Goal: Task Accomplishment & Management: Use online tool/utility

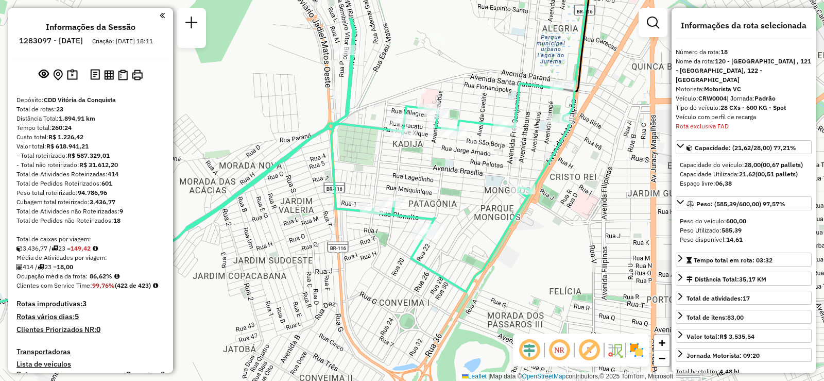
select select "**********"
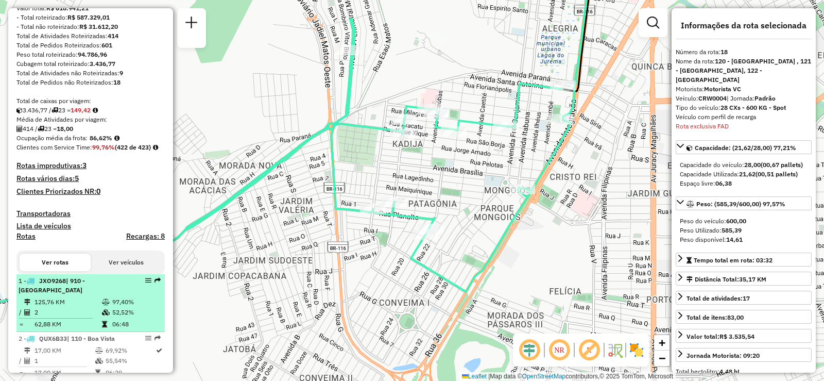
scroll to position [190, 0]
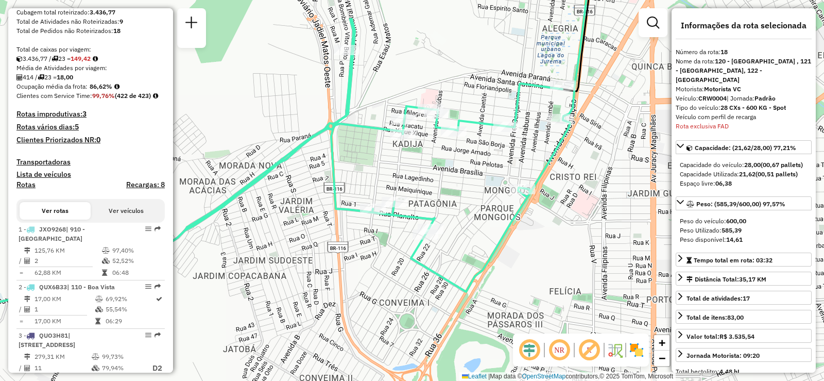
click at [126, 219] on button "Ver veículos" at bounding box center [126, 211] width 71 height 18
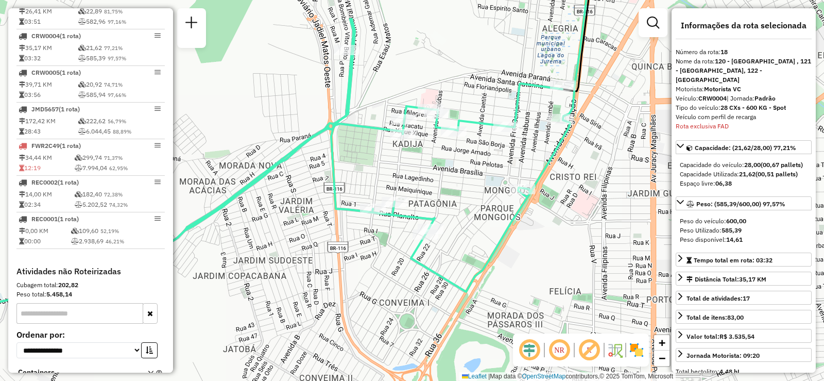
scroll to position [1088, 0]
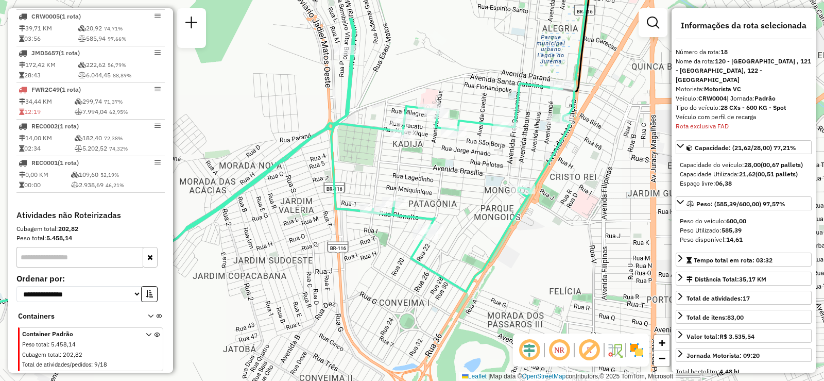
click at [99, 257] on input "text" at bounding box center [79, 257] width 127 height 21
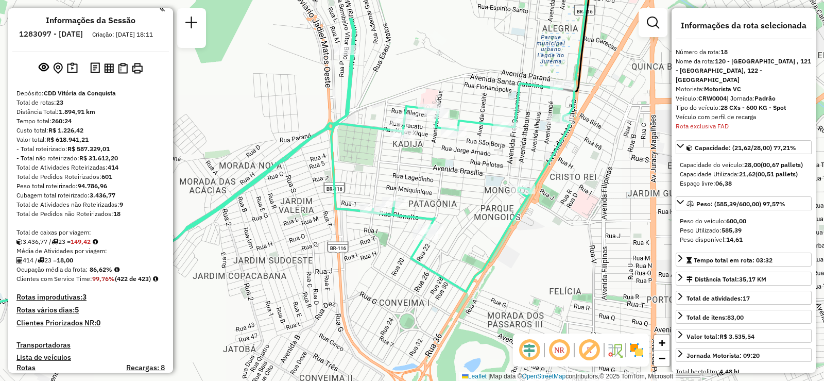
scroll to position [161, 0]
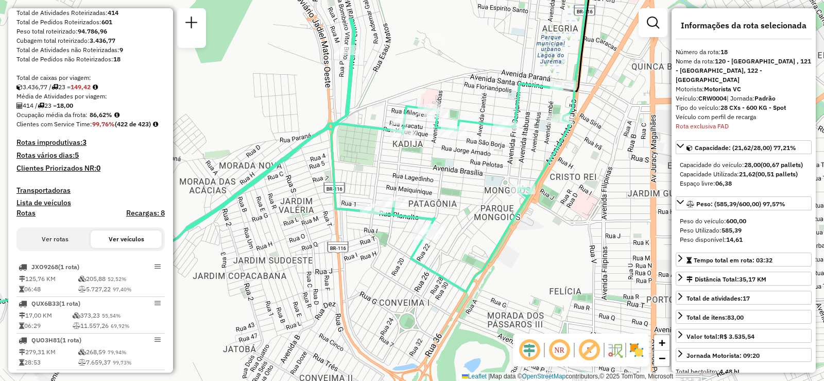
type input "*****"
click at [63, 248] on button "Ver rotas" at bounding box center [55, 239] width 71 height 18
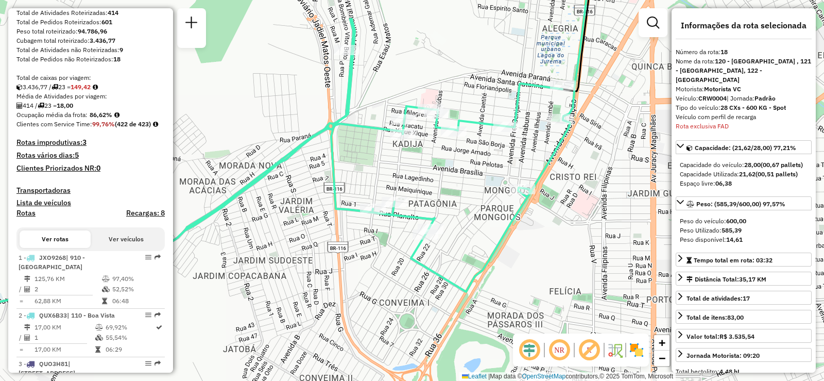
scroll to position [206, 0]
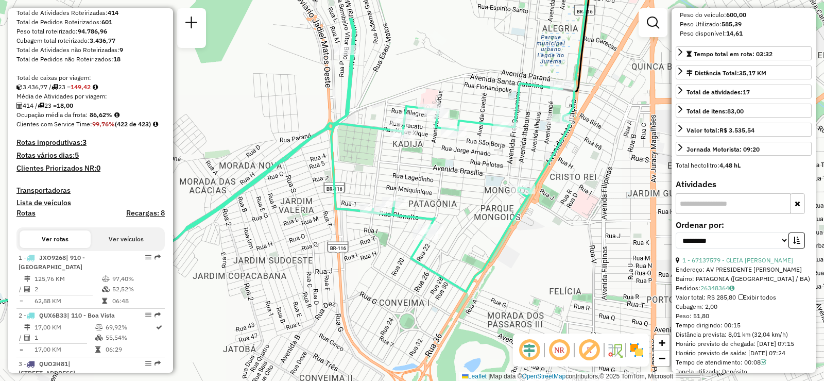
click at [730, 210] on input "text" at bounding box center [733, 203] width 115 height 21
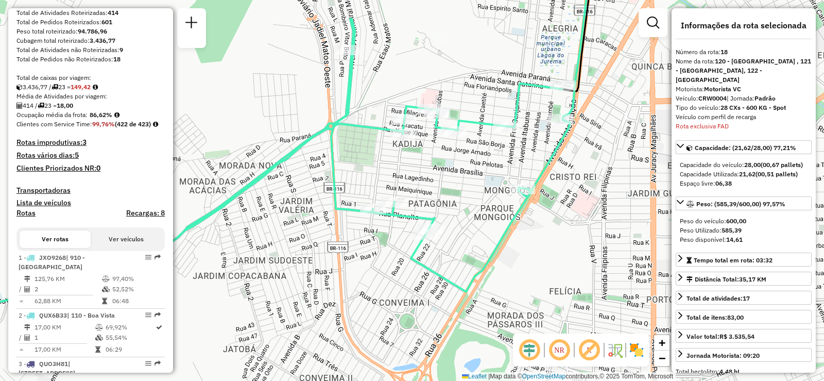
scroll to position [93, 0]
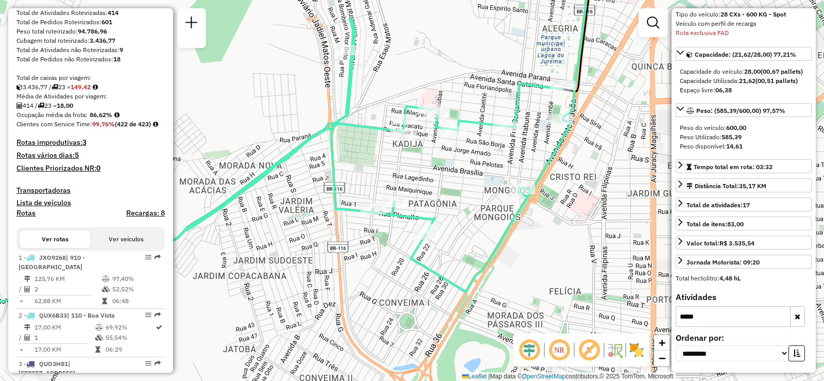
drag, startPoint x: 730, startPoint y: 319, endPoint x: 551, endPoint y: 308, distance: 179.5
click at [551, 308] on hb-router-mapa "Informações da Sessão 1283097 - [DATE] Criação: [DATE] 18:11 Depósito: CDD Vitó…" at bounding box center [412, 190] width 824 height 381
click at [798, 348] on button "button" at bounding box center [796, 353] width 16 height 16
drag, startPoint x: 715, startPoint y: 326, endPoint x: 632, endPoint y: 314, distance: 83.3
click at [632, 314] on hb-router-mapa "Informações da Sessão 1283097 - [DATE] Criação: [DATE] 18:11 Depósito: CDD Vitó…" at bounding box center [412, 190] width 824 height 381
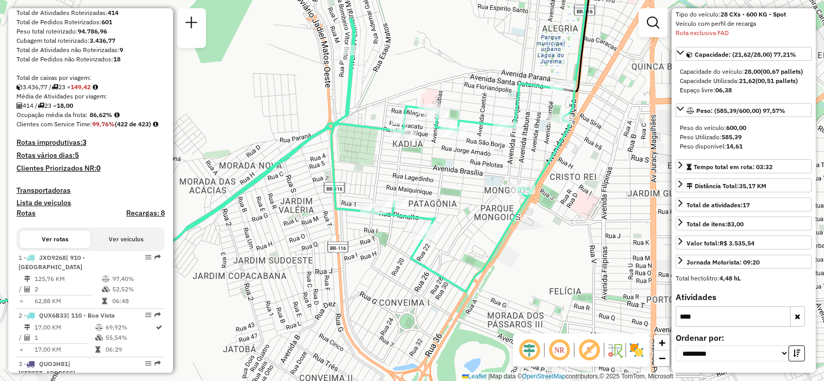
type input "*****"
click at [762, 312] on input "*****" at bounding box center [733, 316] width 115 height 21
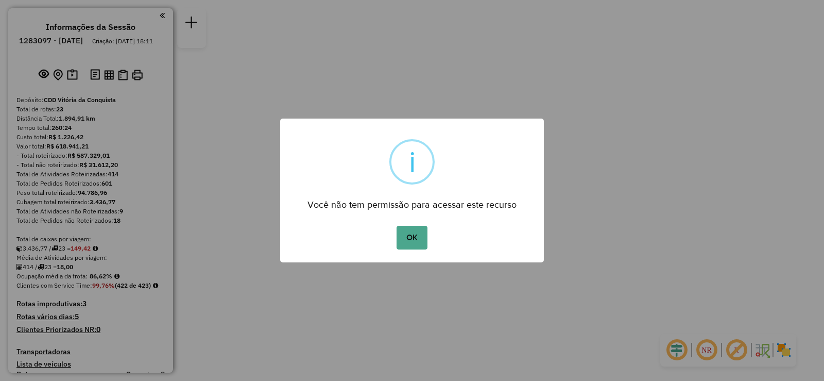
click at [397, 226] on button "OK" at bounding box center [412, 238] width 30 height 24
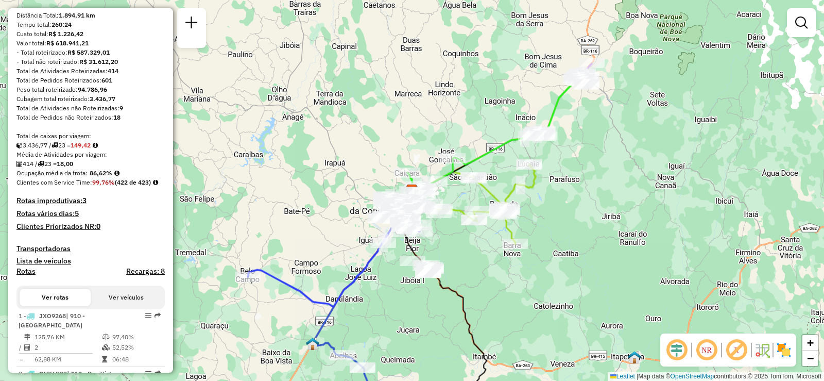
scroll to position [257, 0]
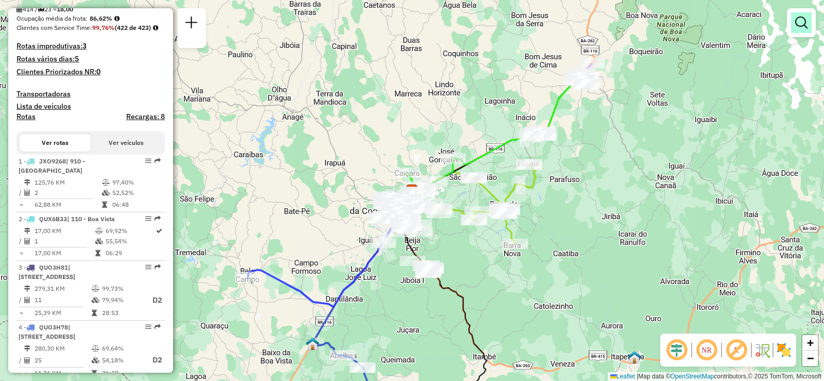
click at [808, 20] on link at bounding box center [801, 22] width 21 height 21
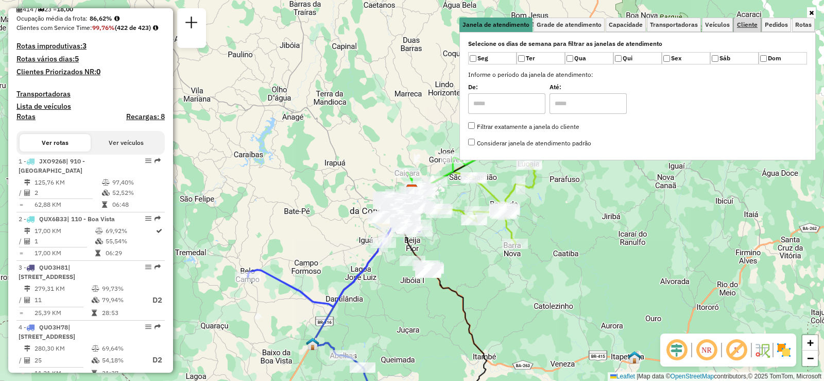
click at [748, 24] on span "Cliente" at bounding box center [747, 25] width 21 height 6
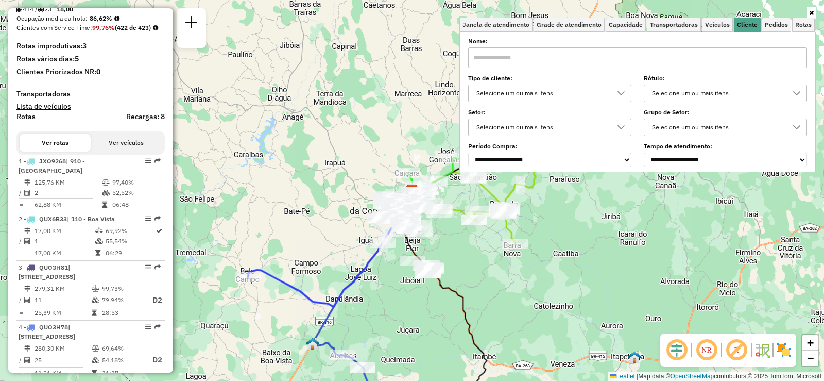
click at [540, 57] on input "text" at bounding box center [637, 57] width 339 height 21
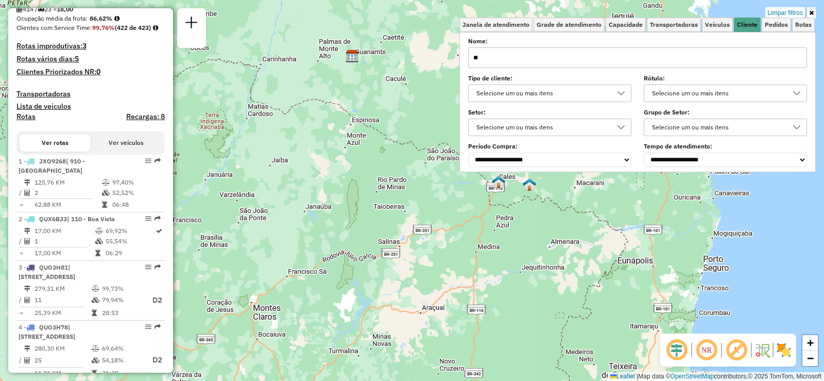
type input "*"
click at [810, 12] on icon at bounding box center [811, 13] width 5 height 6
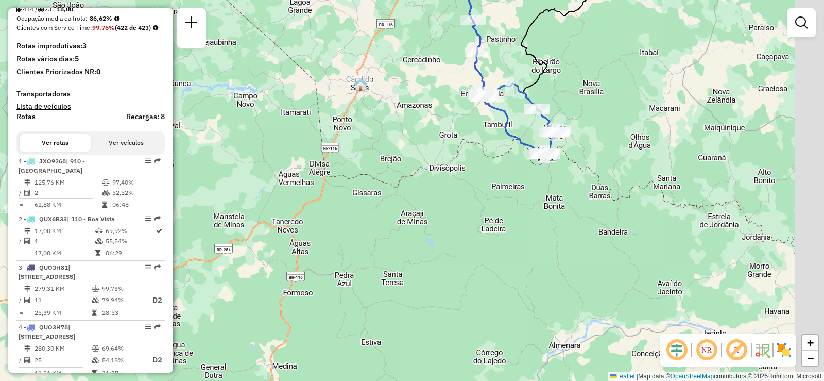
drag, startPoint x: 526, startPoint y: 214, endPoint x: 365, endPoint y: 286, distance: 177.0
click at [367, 286] on div "Janela de atendimento Grade de atendimento Capacidade Transportadoras Veículos …" at bounding box center [412, 190] width 824 height 381
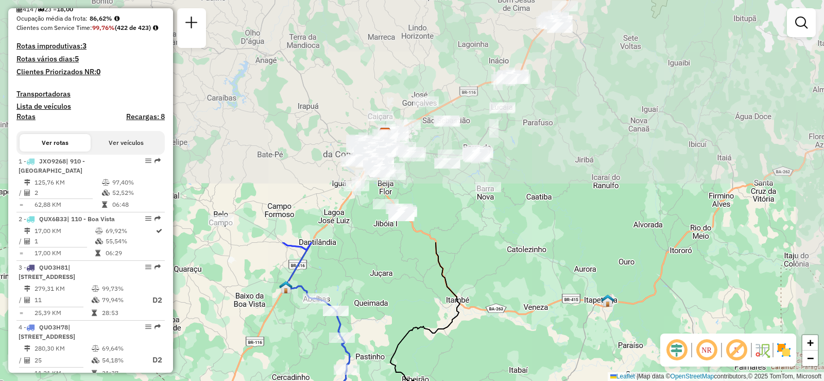
drag, startPoint x: 507, startPoint y: 65, endPoint x: 414, endPoint y: 346, distance: 295.2
click at [414, 346] on div "Janela de atendimento Grade de atendimento Capacidade Transportadoras Veículos …" at bounding box center [412, 190] width 824 height 381
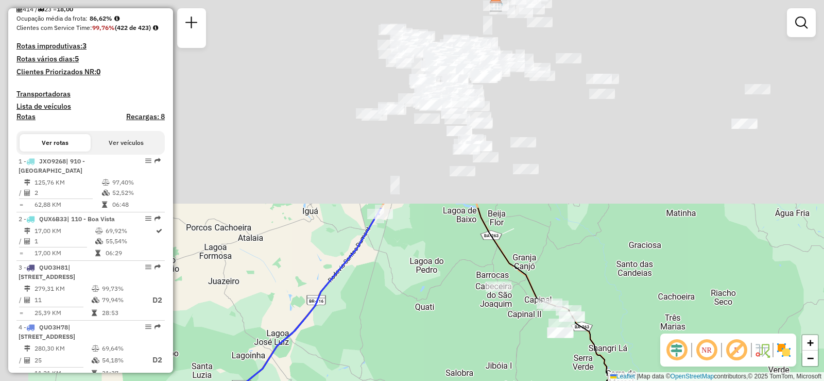
drag, startPoint x: 365, startPoint y: 111, endPoint x: 469, endPoint y: 365, distance: 274.8
click at [469, 365] on div "Janela de atendimento Grade de atendimento Capacidade Transportadoras Veículos …" at bounding box center [412, 190] width 824 height 381
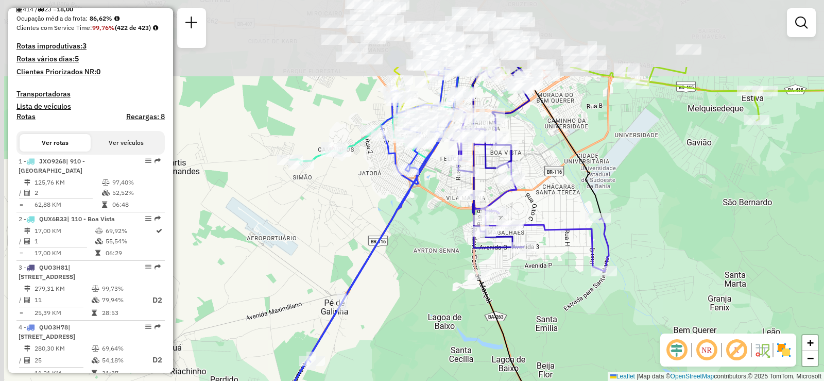
drag, startPoint x: 495, startPoint y: 186, endPoint x: 501, endPoint y: 291, distance: 105.2
click at [501, 291] on div "Janela de atendimento Grade de atendimento Capacidade Transportadoras Veículos …" at bounding box center [412, 190] width 824 height 381
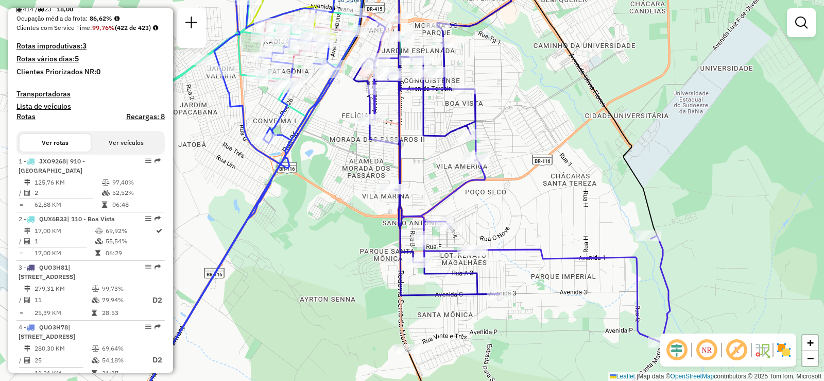
drag, startPoint x: 414, startPoint y: 154, endPoint x: 428, endPoint y: 161, distance: 15.9
click at [428, 161] on div "Janela de atendimento Grade de atendimento Capacidade Transportadoras Veículos …" at bounding box center [412, 190] width 824 height 381
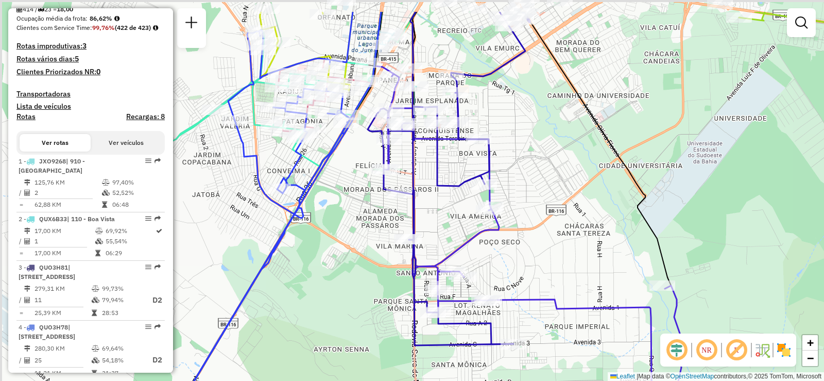
drag, startPoint x: 426, startPoint y: 171, endPoint x: 441, endPoint y: 230, distance: 60.9
click at [441, 230] on div "Janela de atendimento Grade de atendimento Capacidade Transportadoras Veículos …" at bounding box center [412, 190] width 824 height 381
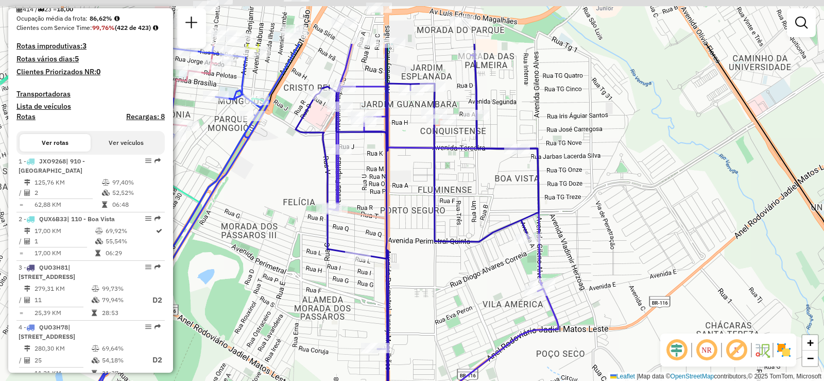
drag, startPoint x: 459, startPoint y: 120, endPoint x: 459, endPoint y: 214, distance: 93.7
click at [459, 214] on div "Janela de atendimento Grade de atendimento Capacidade Transportadoras Veículos …" at bounding box center [412, 190] width 824 height 381
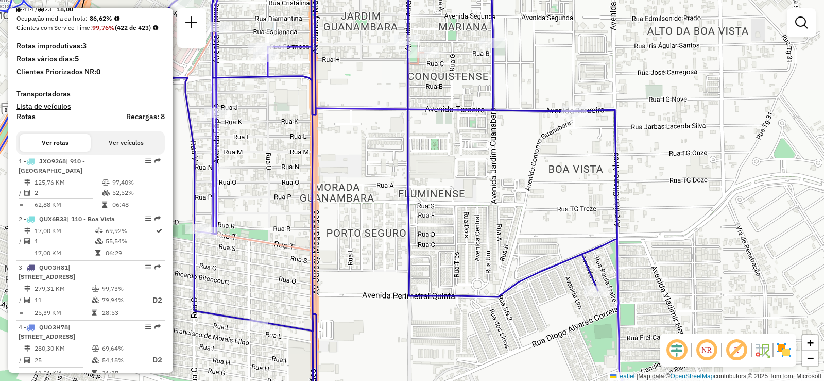
drag, startPoint x: 441, startPoint y: 156, endPoint x: 451, endPoint y: 216, distance: 61.5
click at [451, 216] on div "Janela de atendimento Grade de atendimento Capacidade Transportadoras Veículos …" at bounding box center [412, 190] width 824 height 381
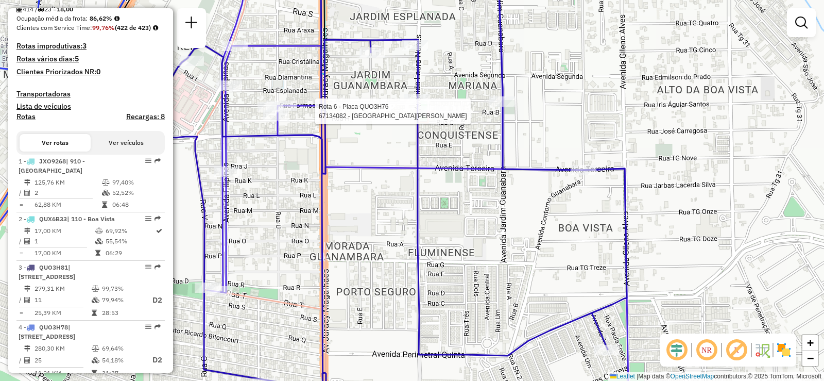
select select "**********"
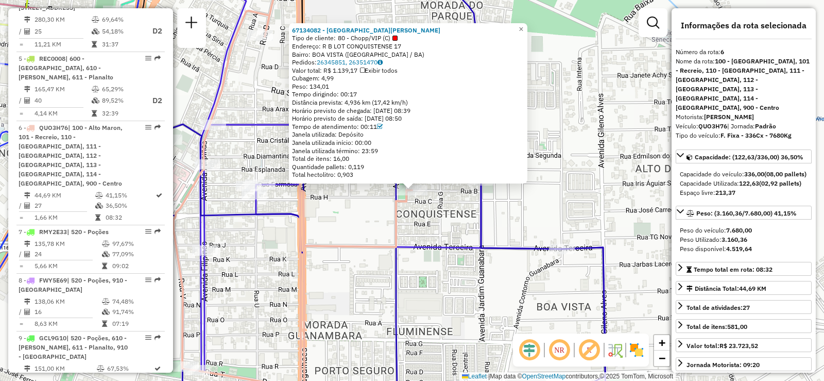
scroll to position [727, 0]
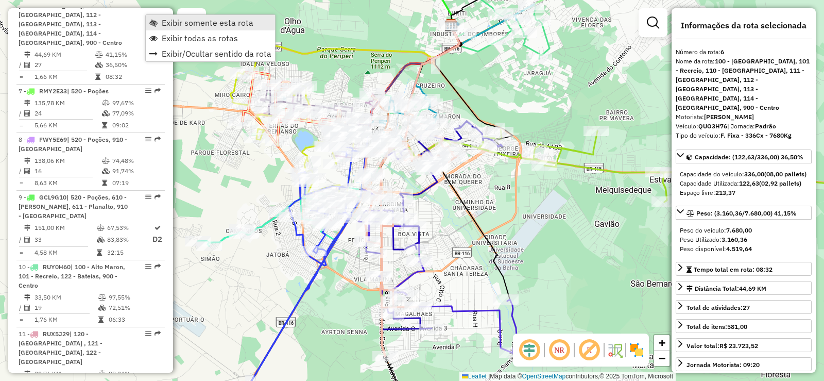
click at [152, 21] on span "Exibir somente esta rota" at bounding box center [153, 23] width 8 height 8
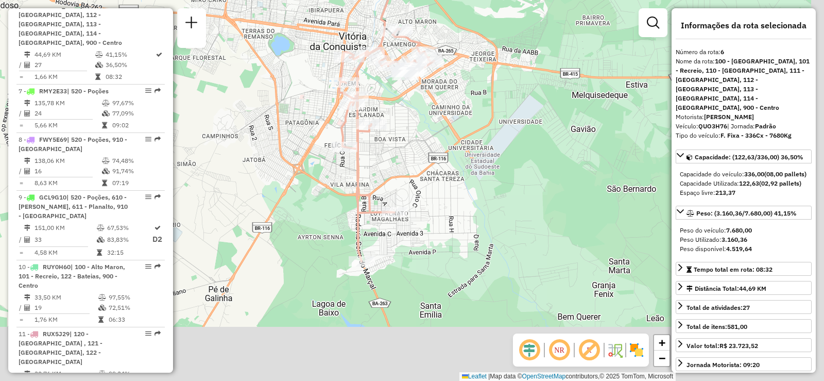
drag, startPoint x: 488, startPoint y: 223, endPoint x: 430, endPoint y: 157, distance: 88.4
click at [430, 157] on div "Janela de atendimento Grade de atendimento Capacidade Transportadoras Veículos …" at bounding box center [412, 190] width 824 height 381
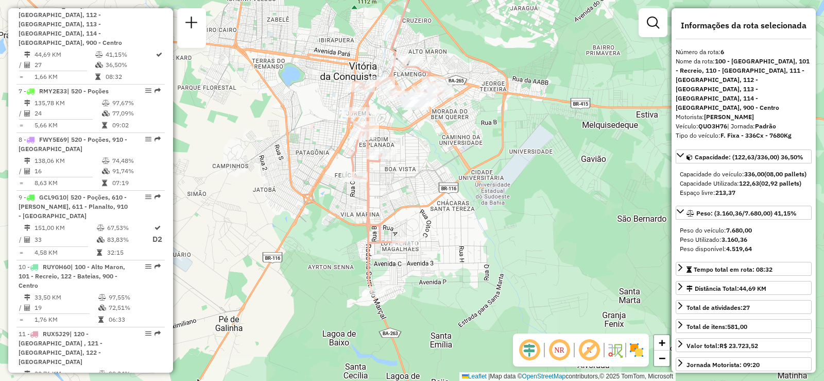
click at [374, 178] on icon at bounding box center [396, 175] width 95 height 232
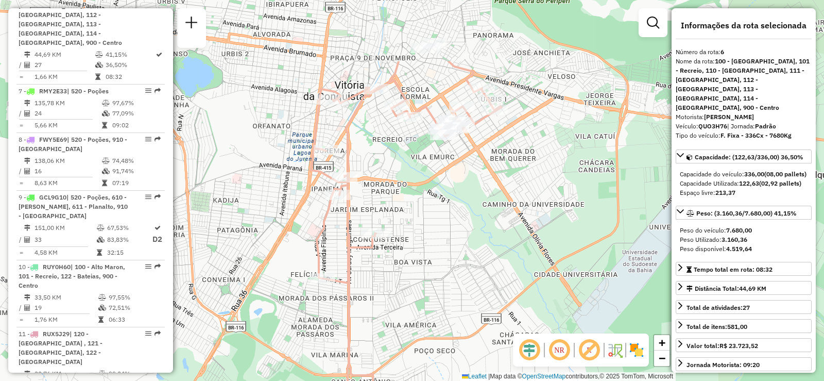
drag, startPoint x: 381, startPoint y: 247, endPoint x: 379, endPoint y: 264, distance: 17.1
click at [379, 264] on div "Janela de atendimento Grade de atendimento Capacidade Transportadoras Veículos …" at bounding box center [412, 190] width 824 height 381
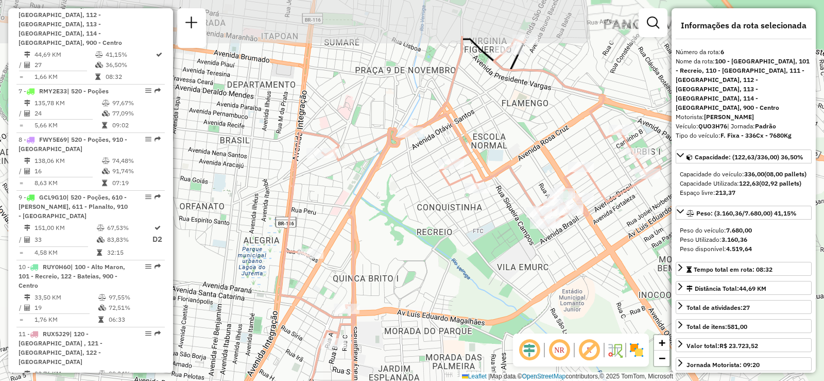
drag, startPoint x: 357, startPoint y: 120, endPoint x: 373, endPoint y: 200, distance: 81.3
click at [373, 200] on div "Janela de atendimento Grade de atendimento Capacidade Transportadoras Veículos …" at bounding box center [412, 190] width 824 height 381
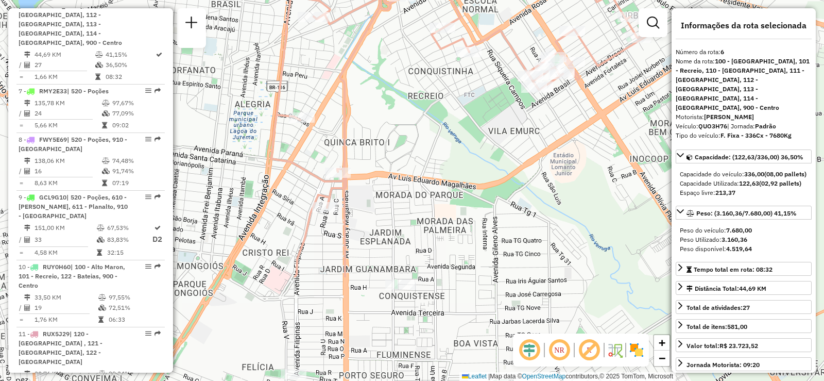
drag, startPoint x: 383, startPoint y: 313, endPoint x: 373, endPoint y: 164, distance: 149.1
click at [373, 164] on div "Janela de atendimento Grade de atendimento Capacidade Transportadoras Veículos …" at bounding box center [412, 190] width 824 height 381
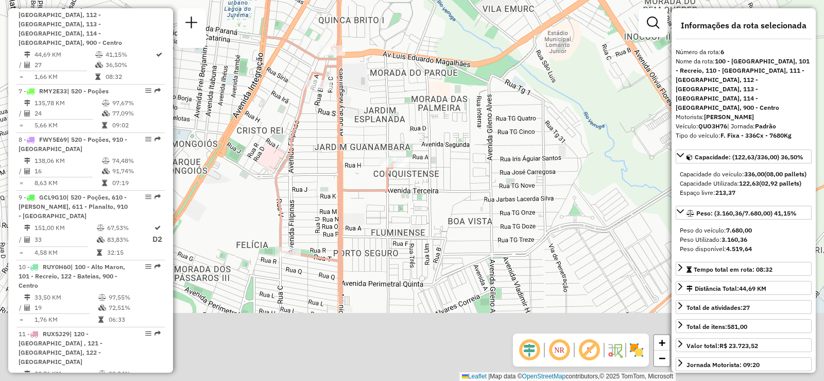
drag, startPoint x: 364, startPoint y: 296, endPoint x: 366, endPoint y: 159, distance: 137.0
click at [366, 159] on div "Janela de atendimento Grade de atendimento Capacidade Transportadoras Veículos …" at bounding box center [412, 190] width 824 height 381
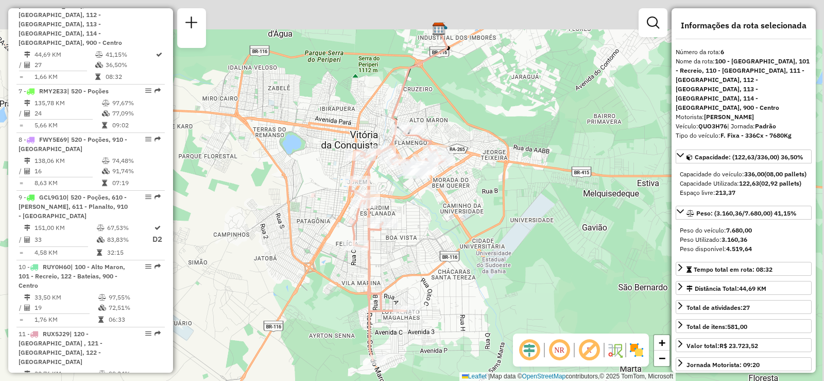
drag, startPoint x: 524, startPoint y: 153, endPoint x: 436, endPoint y: 243, distance: 125.6
click at [436, 243] on div "Janela de atendimento Grade de atendimento Capacidade Transportadoras Veículos …" at bounding box center [412, 190] width 824 height 381
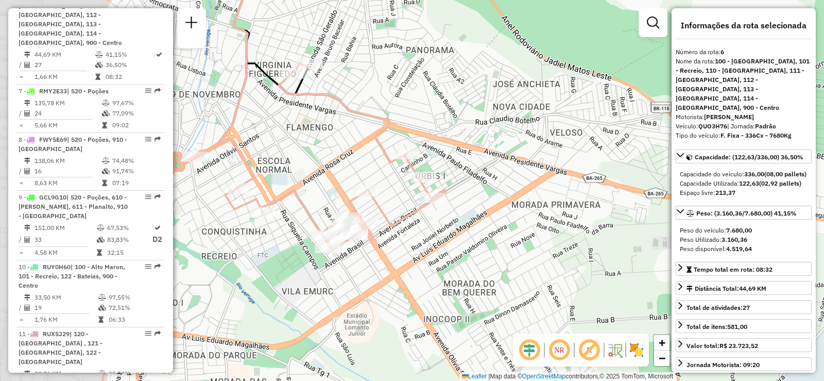
drag, startPoint x: 354, startPoint y: 203, endPoint x: 493, endPoint y: 215, distance: 139.0
click at [492, 215] on div "Janela de atendimento Grade de atendimento Capacidade Transportadoras Veículos …" at bounding box center [412, 190] width 824 height 381
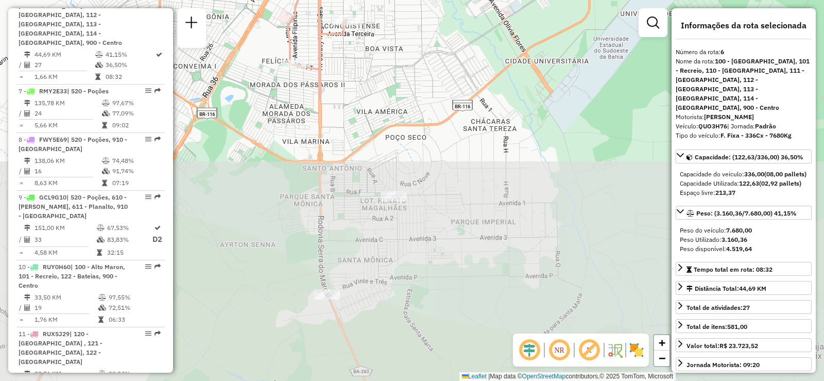
drag, startPoint x: 422, startPoint y: 313, endPoint x: 427, endPoint y: -3, distance: 315.2
click at [427, 0] on html "Aplicando filtros Pop-up bloqueado! Seu navegador bloqueou automáticamente a ab…" at bounding box center [412, 190] width 824 height 381
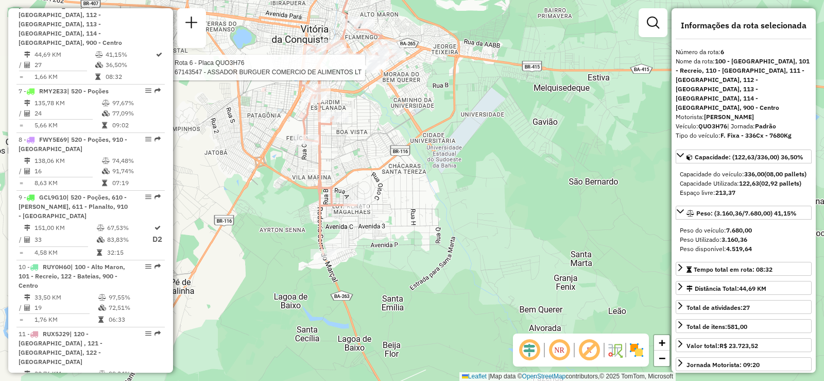
drag, startPoint x: 382, startPoint y: 179, endPoint x: 372, endPoint y: 171, distance: 12.5
click at [372, 171] on div "Rota 6 - Placa QUO3H76 67143547 - ASSADOR BURGUER COMERCIO DE ALIMENTOS LT Jane…" at bounding box center [412, 190] width 824 height 381
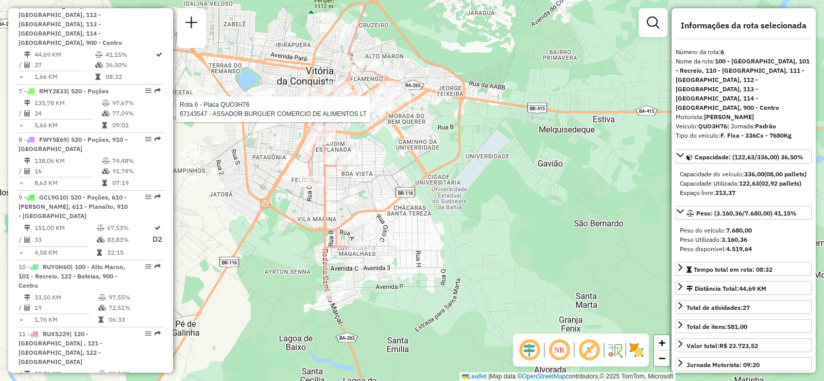
drag, startPoint x: 383, startPoint y: 178, endPoint x: 389, endPoint y: 221, distance: 43.6
click at [389, 221] on div "Rota 6 - Placa QUO3H76 67143547 - ASSADOR BURGUER COMERCIO DE ALIMENTOS LT Jane…" at bounding box center [412, 190] width 824 height 381
drag, startPoint x: 351, startPoint y: 220, endPoint x: 356, endPoint y: 259, distance: 39.5
click at [356, 259] on div "Rota 6 - Placa QUO3H76 67143547 - ASSADOR BURGUER COMERCIO DE ALIMENTOS LT Rota…" at bounding box center [412, 190] width 824 height 381
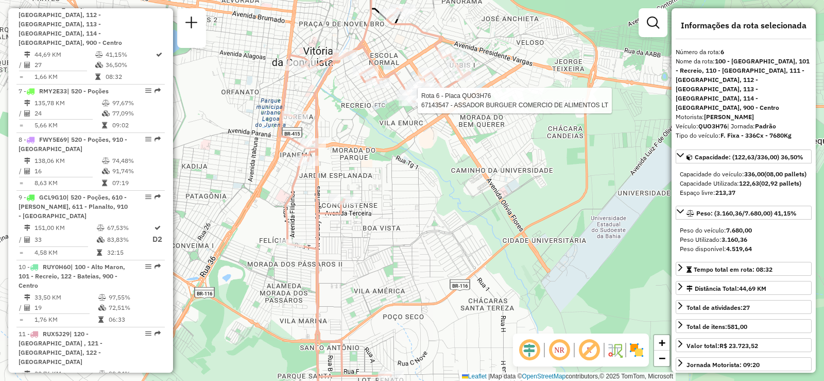
drag, startPoint x: 374, startPoint y: 222, endPoint x: 406, endPoint y: 247, distance: 40.8
click at [406, 247] on div "Rota 6 - Placa QUO3H76 67143547 - ASSADOR BURGUER COMERCIO DE ALIMENTOS LT Jane…" at bounding box center [412, 190] width 824 height 381
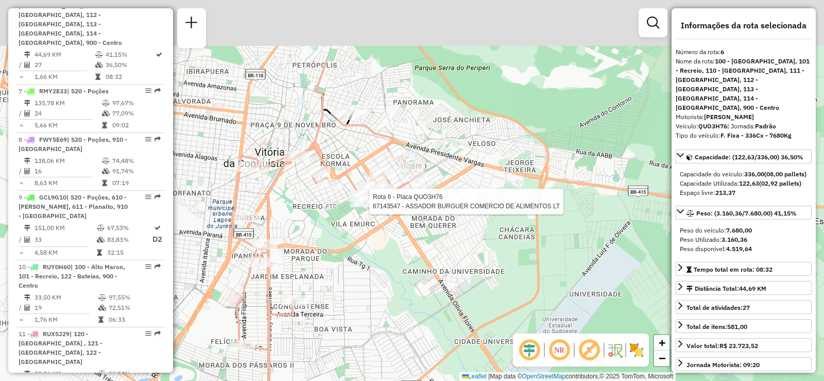
drag, startPoint x: 476, startPoint y: 154, endPoint x: 419, endPoint y: 260, distance: 120.0
click at [419, 260] on div "Rota 6 - Placa QUO3H76 67143547 - ASSADOR BURGUER COMERCIO DE ALIMENTOS LT Jane…" at bounding box center [412, 190] width 824 height 381
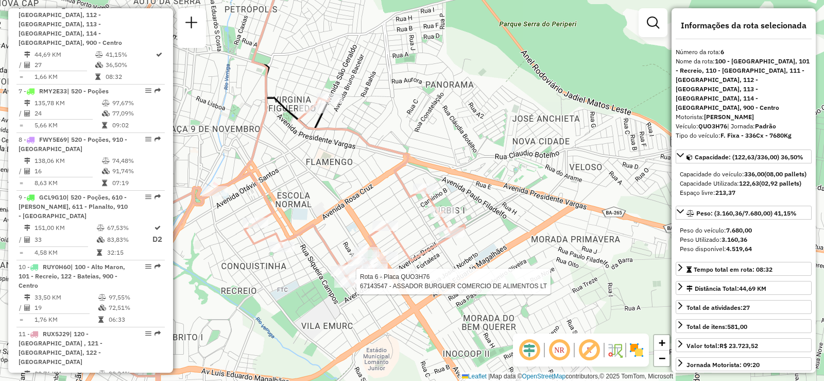
drag, startPoint x: 369, startPoint y: 135, endPoint x: 397, endPoint y: 160, distance: 37.2
click at [397, 160] on div "Rota 6 - Placa QUO3H76 67143547 - ASSADOR BURGUER COMERCIO DE ALIMENTOS LT Jane…" at bounding box center [412, 190] width 824 height 381
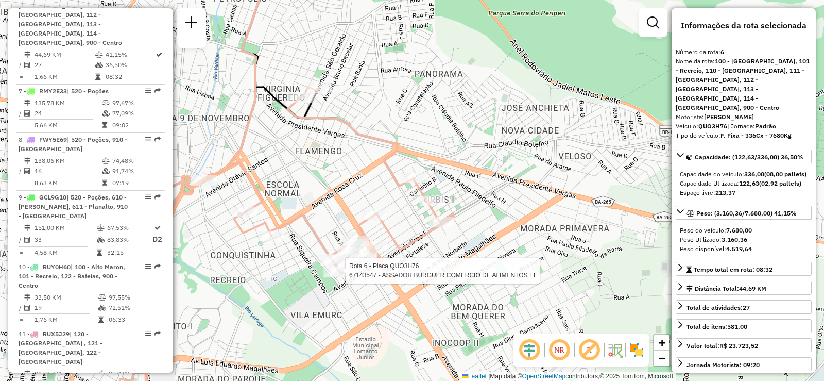
drag, startPoint x: 374, startPoint y: 192, endPoint x: 335, endPoint y: 157, distance: 52.5
click at [335, 157] on div "Rota 6 - Placa QUO3H76 67143547 - ASSADOR BURGUER COMERCIO DE ALIMENTOS LT Jane…" at bounding box center [412, 190] width 824 height 381
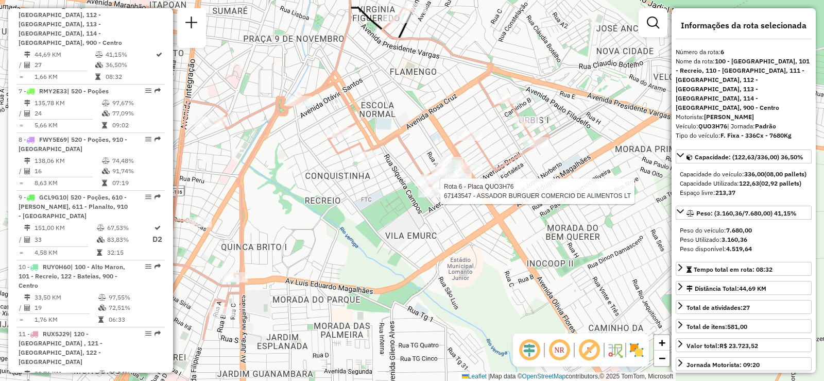
drag, startPoint x: 456, startPoint y: 247, endPoint x: 552, endPoint y: 167, distance: 125.0
click at [552, 167] on div "Rota 6 - Placa QUO3H76 67143547 - ASSADOR BURGUER COMERCIO DE ALIMENTOS LT Jane…" at bounding box center [412, 190] width 824 height 381
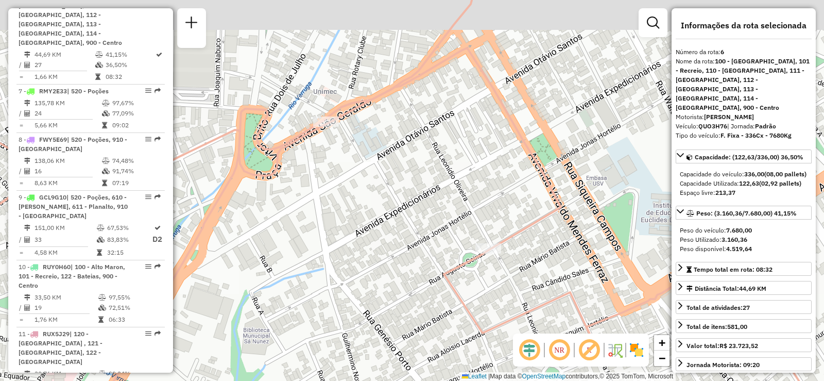
drag, startPoint x: 352, startPoint y: 149, endPoint x: 356, endPoint y: 180, distance: 31.2
click at [356, 180] on div "Rota 6 - Placa QUO3H76 67143547 - ASSADOR BURGUER COMERCIO DE ALIMENTOS LT Jane…" at bounding box center [412, 190] width 824 height 381
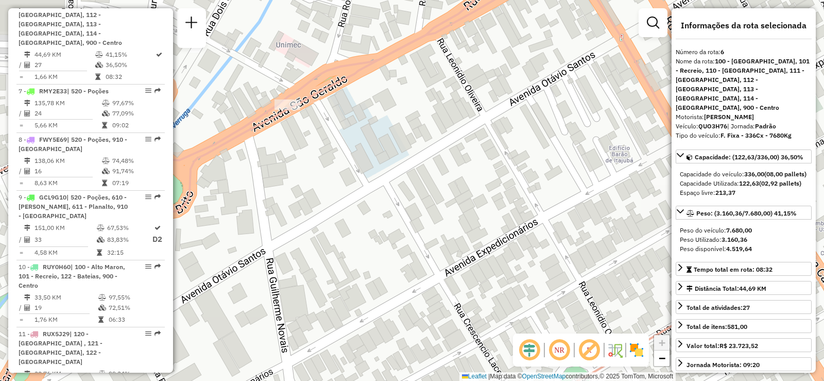
click at [348, 152] on div "Rota 6 - Placa QUO3H76 67143547 - ASSADOR BURGUER COMERCIO DE ALIMENTOS LT Jane…" at bounding box center [412, 190] width 824 height 381
